Goal: Navigation & Orientation: Find specific page/section

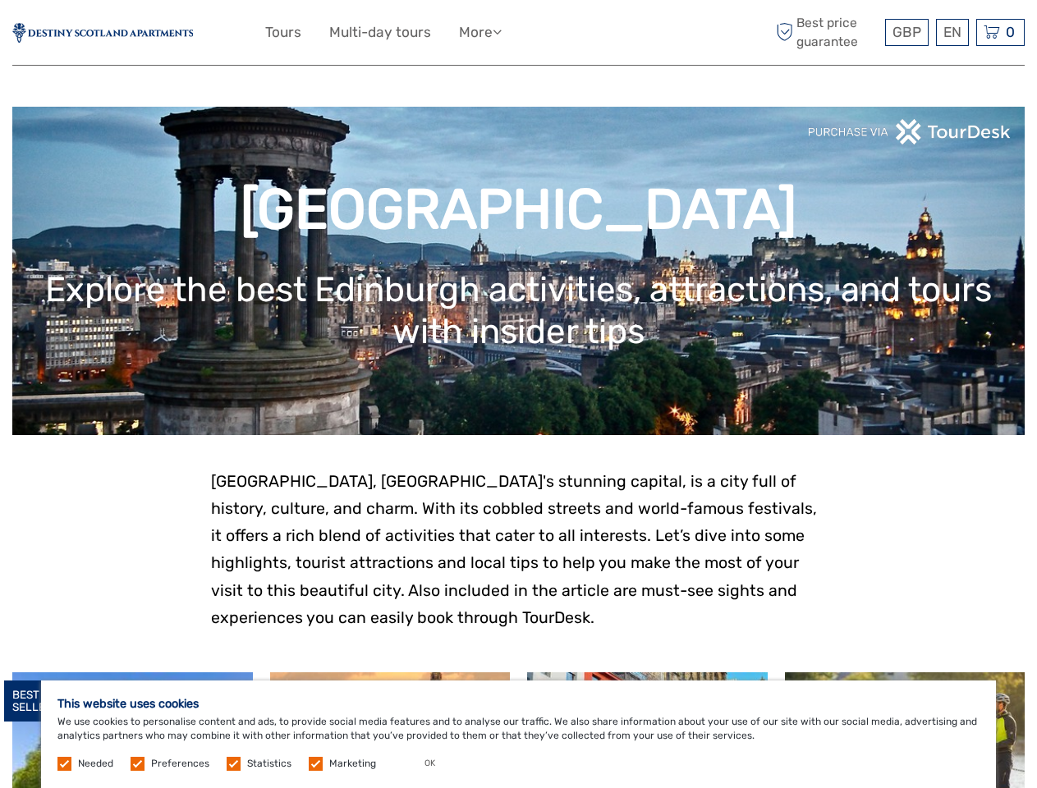
click at [518, 33] on ul "Tours Multi-day tours More Travel Articles Back to Web Travel Articles Back to …" at bounding box center [395, 33] width 261 height 24
click at [482, 32] on link "More" at bounding box center [480, 33] width 43 height 24
click at [502, 31] on icon at bounding box center [497, 32] width 9 height 14
click at [907, 32] on span "GBP" at bounding box center [907, 32] width 29 height 16
click at [952, 32] on div "EN English Español Deutsch" at bounding box center [952, 32] width 33 height 27
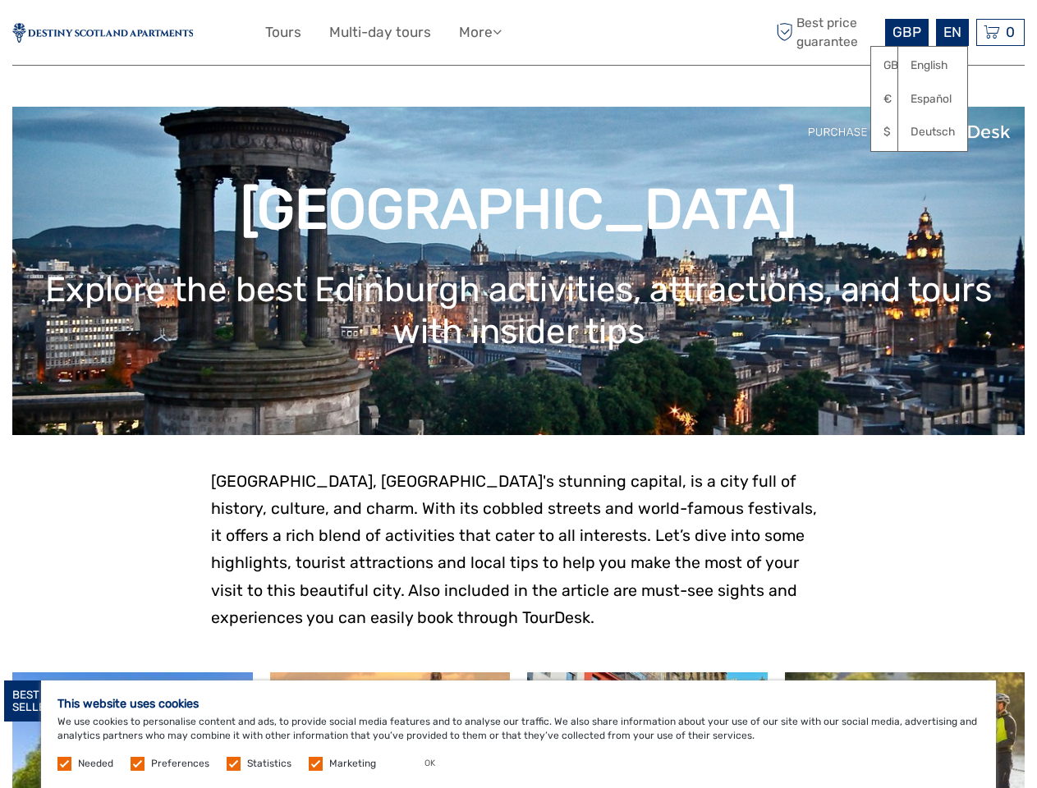
click at [1000, 32] on div "0 Items Total £0.00 Checkout The shopping cart is empty." at bounding box center [1001, 32] width 48 height 27
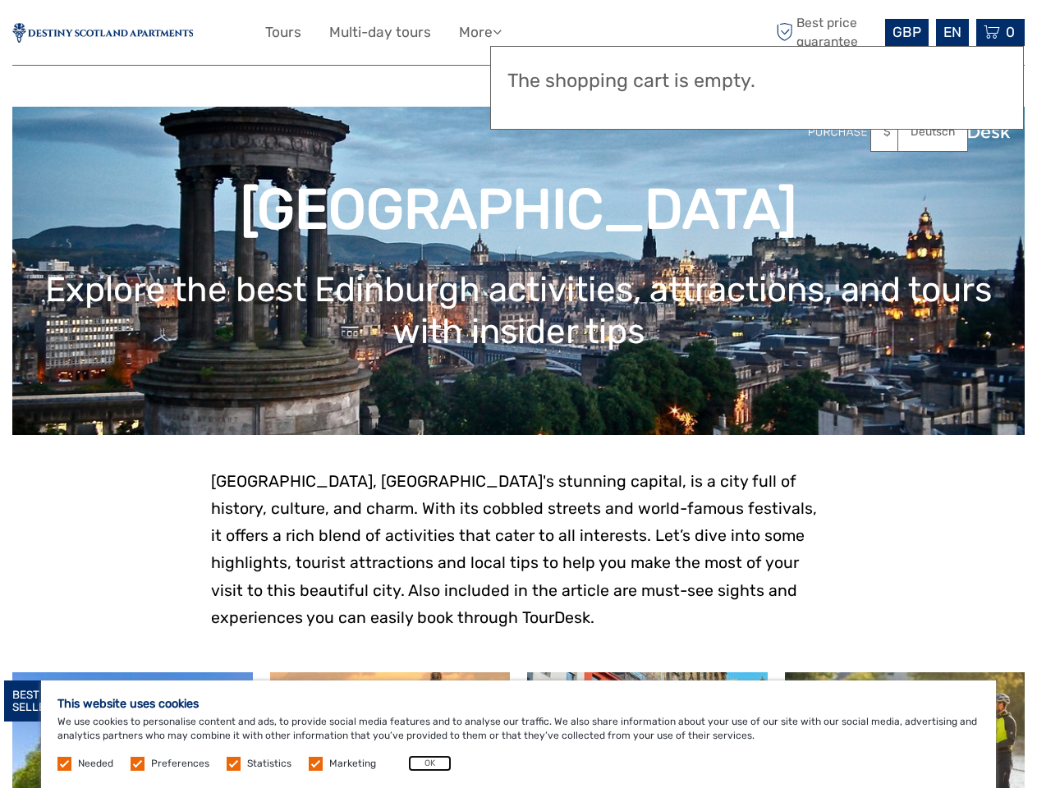
click at [423, 764] on button "OK" at bounding box center [430, 764] width 44 height 16
